Goal: Share content: Share content

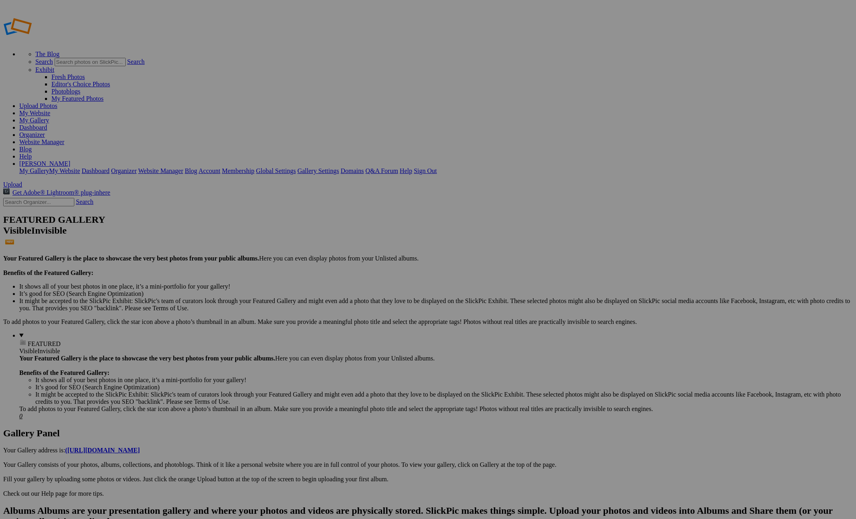
select select "1200"
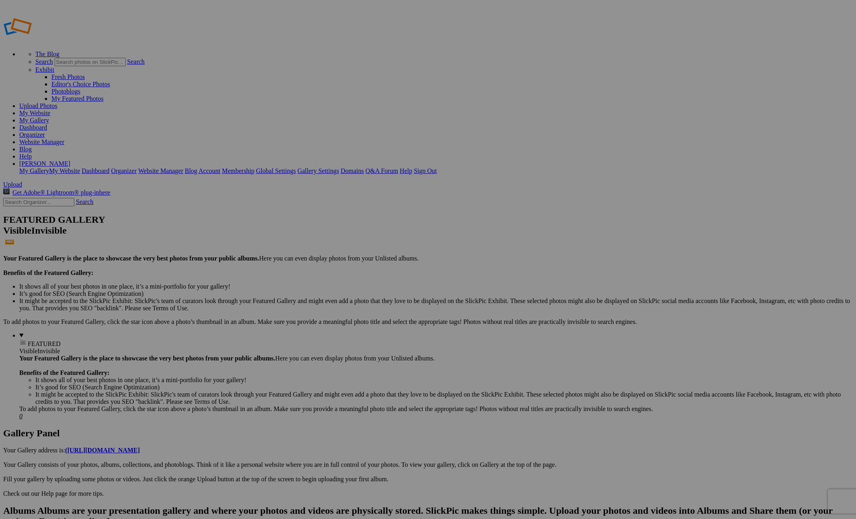
type textarea "<!-- SlickPic.com image hosting. HTML Bulk Share code Starts Here --> <div styl…"
type textarea "[URL=https://www.slickpic.com/share/ju-wZIjWDGujkG/albums/Utah-Parks/photo?view…"
type textarea "https://bulk-share.slickpic.com/album/share/ju-wZIjWDGujkG/22825437.0/1200/p/Br…"
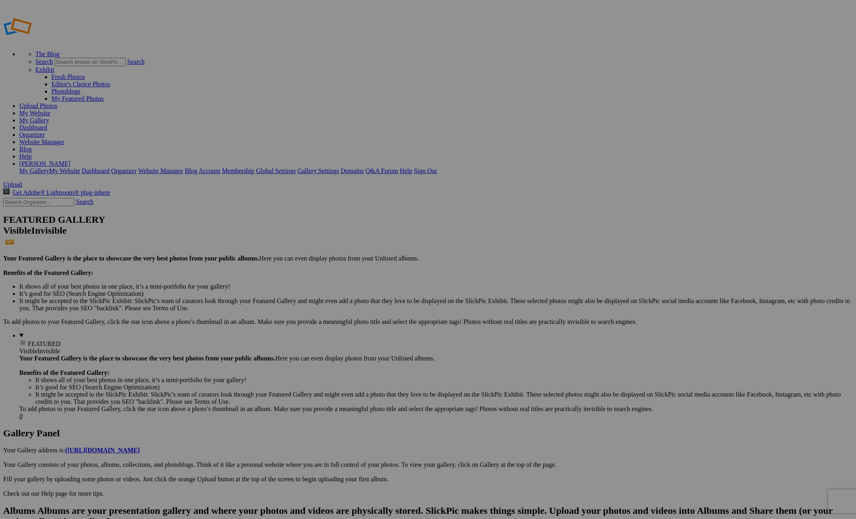
select select "300"
type textarea "<!-- SlickPic.com image hosting. HTML Bulk Share code Starts Here --> <div styl…"
type textarea "[URL=https://www.slickpic.com/share/ju-wZIjWDGujkG/albums/Utah-Parks/photo?view…"
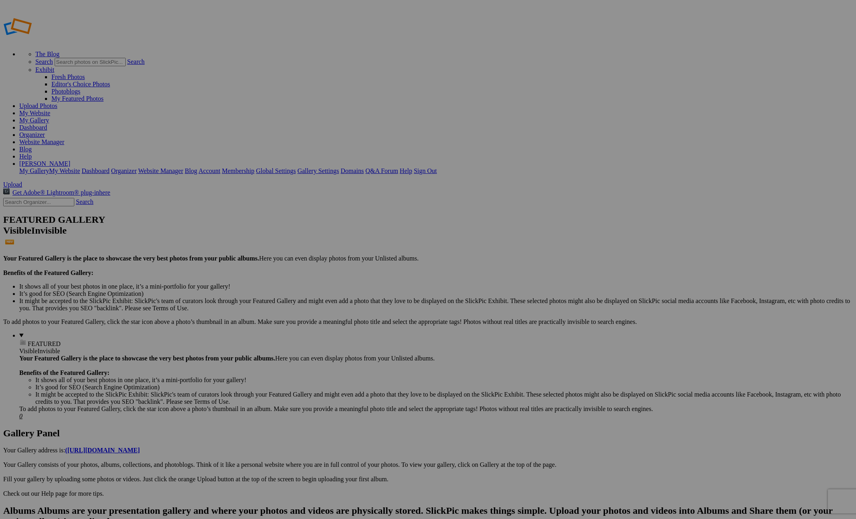
type textarea "https://bulk-share.slickpic.com/album/share/ju-wZIjWDGujkG/22825437.0/300/p/Bry…"
click at [436, 167] on link "Sign Out" at bounding box center [425, 170] width 23 height 7
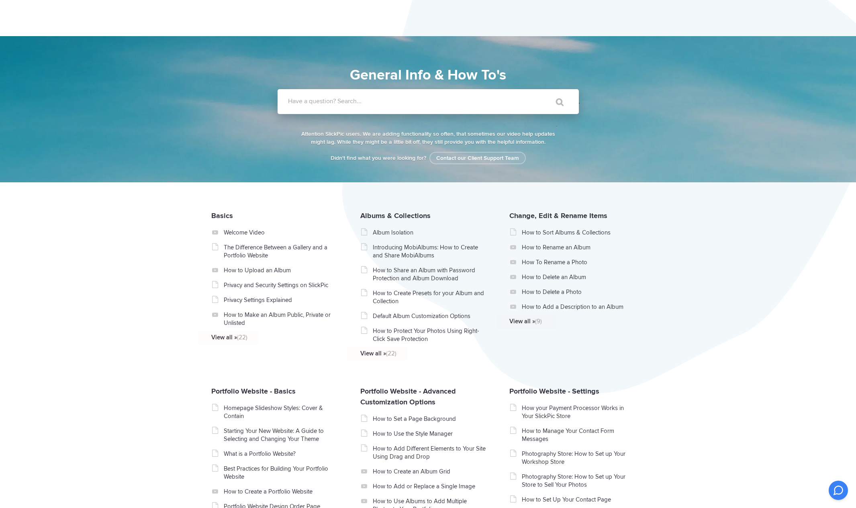
click at [436, 101] on label "Have a question? Search..." at bounding box center [438, 101] width 301 height 8
click at [436, 101] on input "Have a question? Search..." at bounding box center [411, 101] width 268 height 25
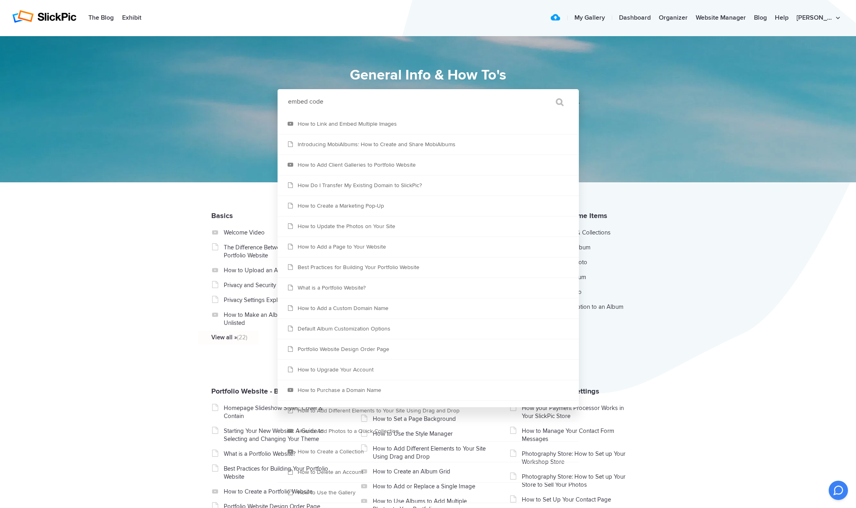
type input "embed code"
click at [555, 102] on input "" at bounding box center [556, 101] width 34 height 19
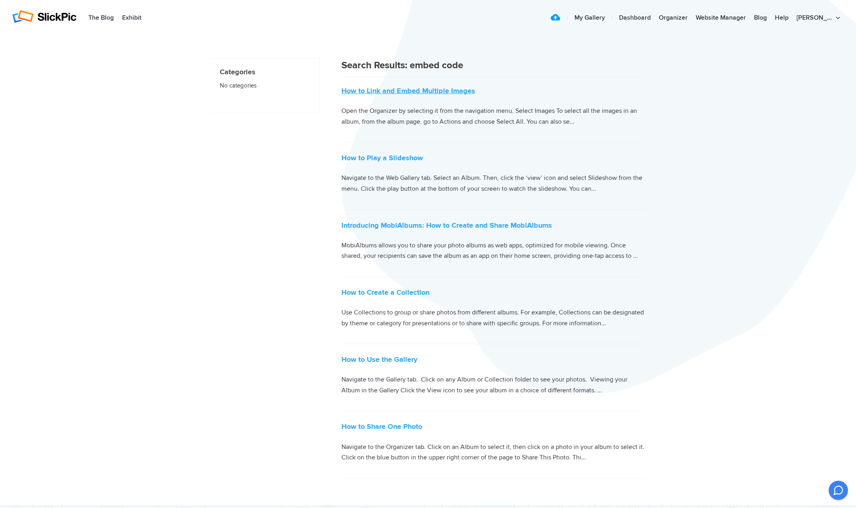
click at [439, 92] on link "How to Link and Embed Multiple Images" at bounding box center [408, 90] width 134 height 9
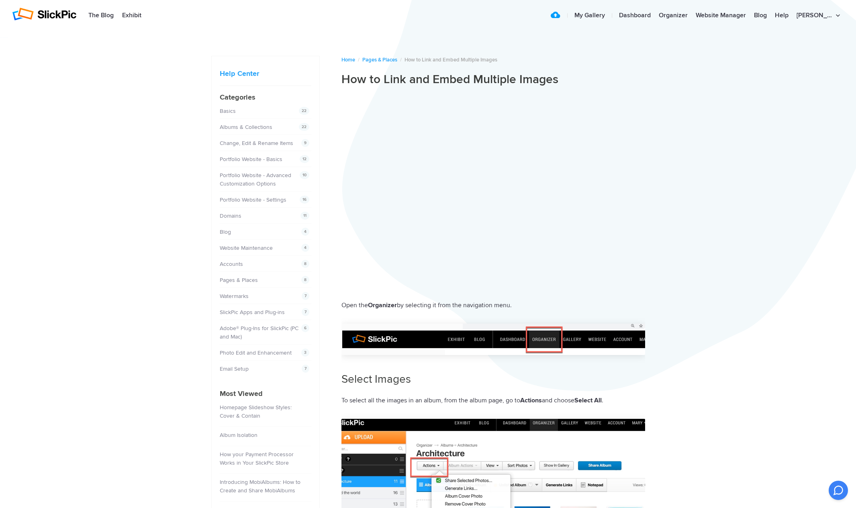
scroll to position [3, 0]
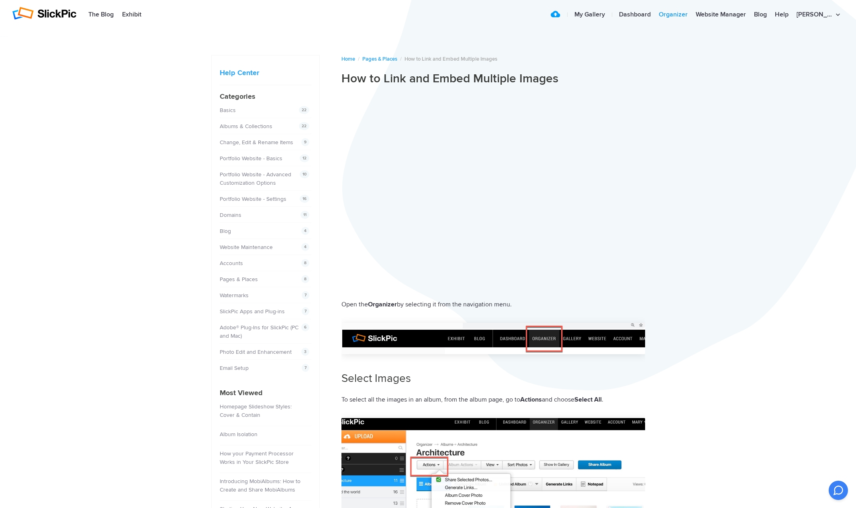
click at [691, 14] on link "Organizer" at bounding box center [672, 15] width 37 height 16
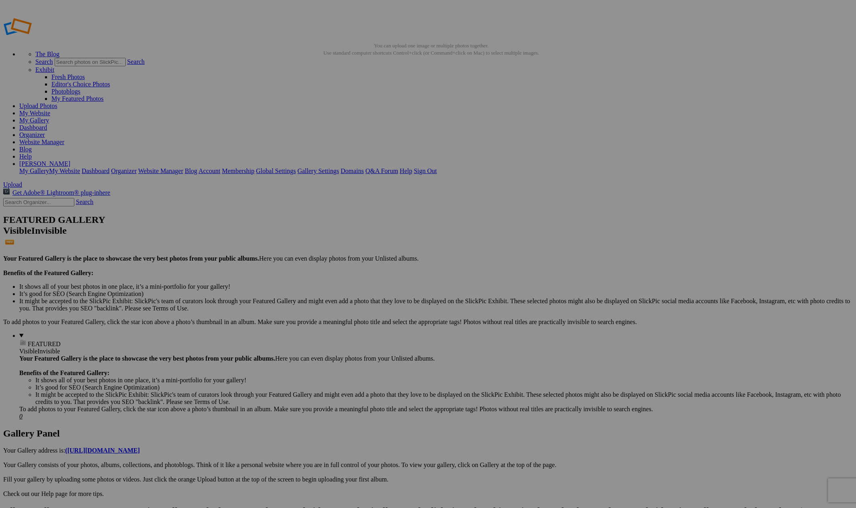
select select "400"
type textarea "<!-- SlickPic.com image hosting. HTML Bulk Share code Starts Here --> <div styl…"
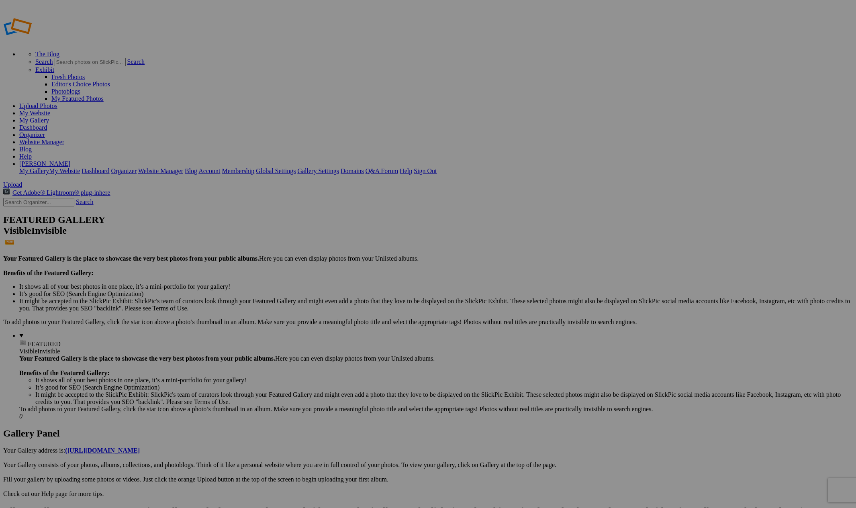
type textarea "[URL=https://www.slickpic.com/share/j2GMDT4yT2SYQz/albums/Utah-Parks/photo?view…"
type textarea "https://bulk-share.slickpic.com/album/share/j2GMDT4yT2SYQz/22825437.0/400/p/Bry…"
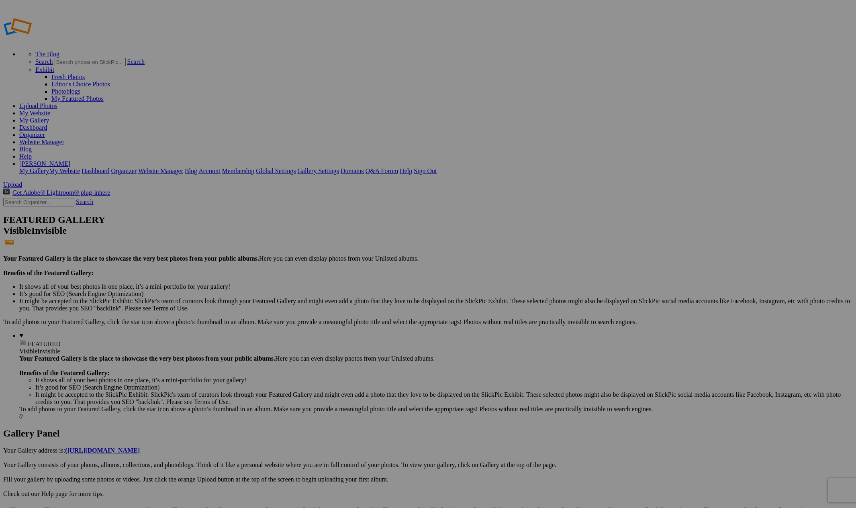
click at [49, 117] on link "My Gallery" at bounding box center [34, 120] width 30 height 7
click at [436, 167] on link "Sign Out" at bounding box center [425, 170] width 23 height 7
